Goal: Navigation & Orientation: Find specific page/section

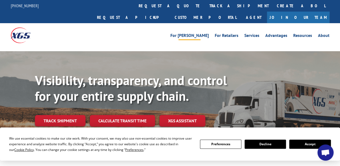
click at [203, 33] on link "For [PERSON_NAME]" at bounding box center [190, 36] width 38 height 6
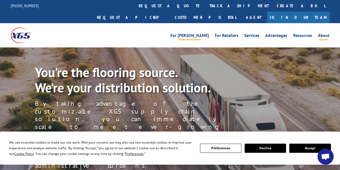
click at [327, 33] on link "About" at bounding box center [324, 36] width 12 height 6
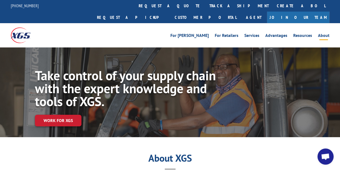
click at [322, 12] on link "Join Our Team" at bounding box center [298, 18] width 63 height 12
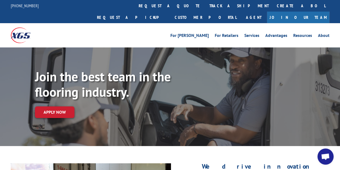
click at [322, 12] on link "Join Our Team" at bounding box center [298, 18] width 63 height 12
